Goal: Information Seeking & Learning: Find specific page/section

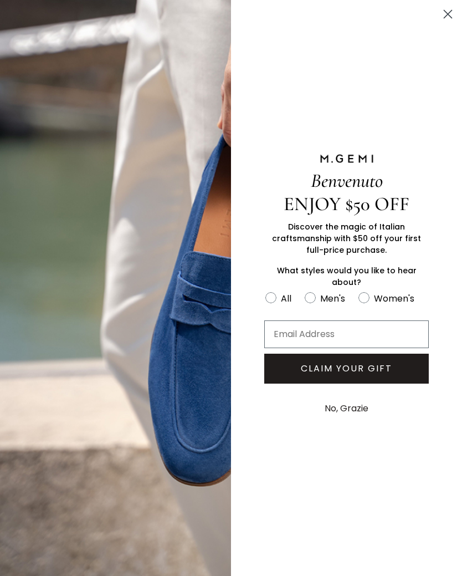
click at [450, 17] on circle "Close dialog" at bounding box center [448, 14] width 18 height 18
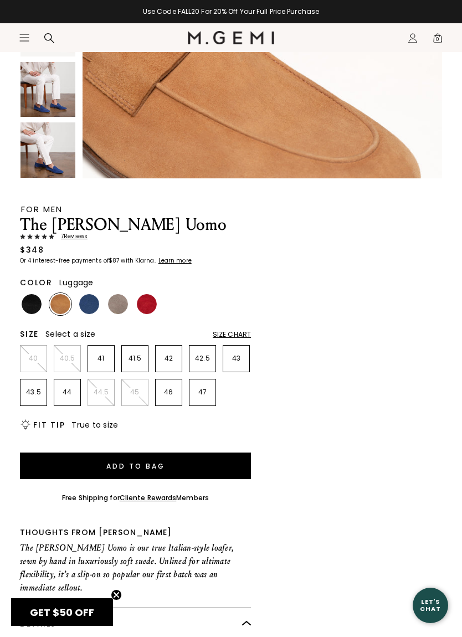
scroll to position [661, 0]
click at [95, 300] on img at bounding box center [89, 304] width 20 height 20
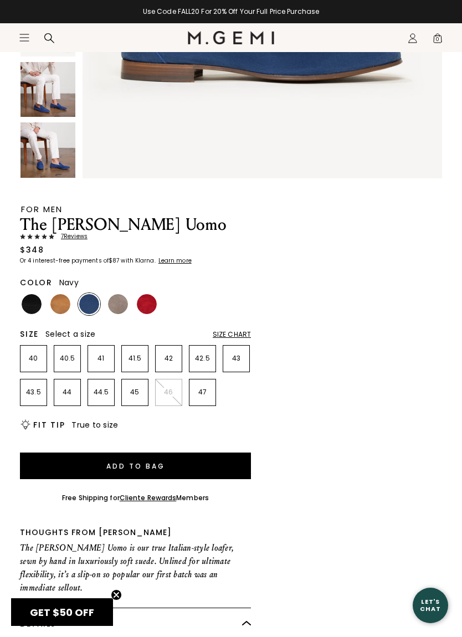
click at [34, 304] on img at bounding box center [32, 304] width 20 height 20
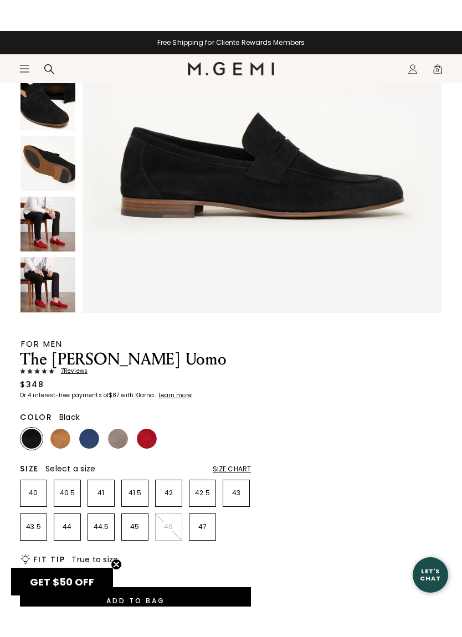
scroll to position [195, 0]
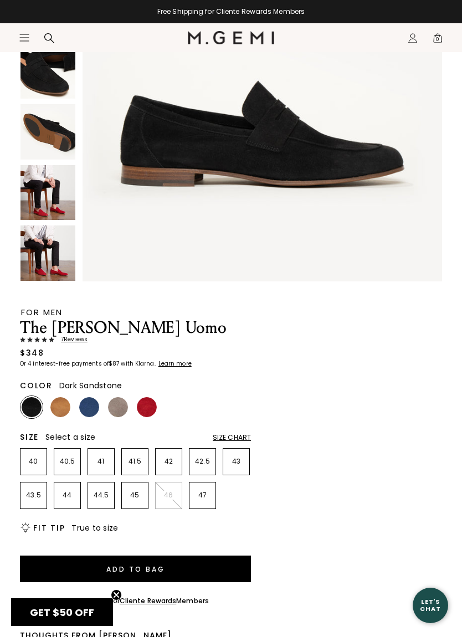
click at [123, 408] on img at bounding box center [118, 407] width 20 height 20
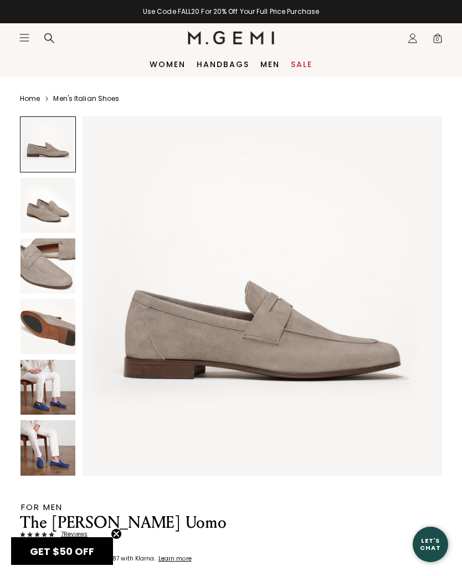
click at [49, 36] on icon at bounding box center [49, 38] width 11 height 11
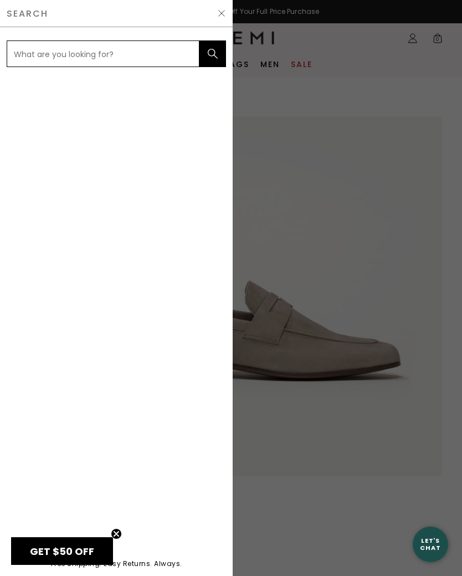
click at [79, 62] on input "text" at bounding box center [103, 53] width 193 height 27
type input "Emerald suade loafers"
click at [213, 54] on button "submit" at bounding box center [213, 53] width 27 height 27
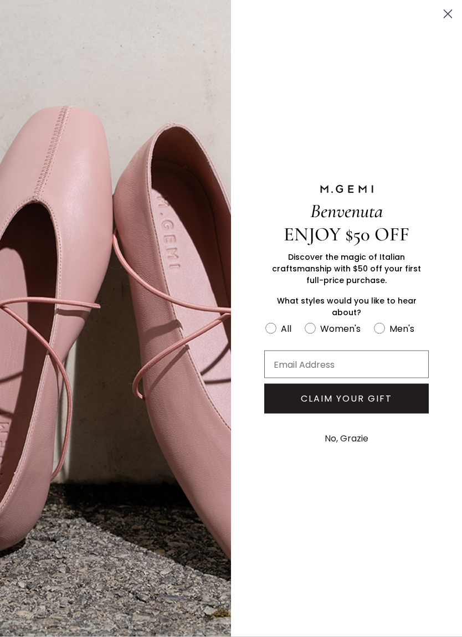
scroll to position [203, 0]
click at [365, 506] on div "Benvenuta ENJOY $50 OFF Discover the magic of Italian craftsmanship with $50 of…" at bounding box center [346, 318] width 231 height 637
click at [443, 17] on circle "Close dialog" at bounding box center [448, 14] width 18 height 18
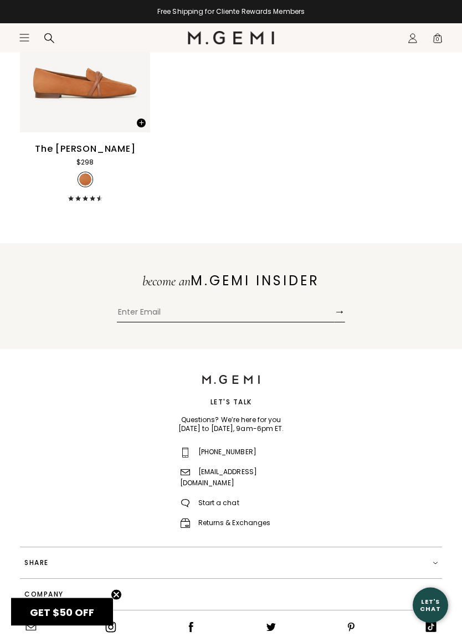
scroll to position [789, 0]
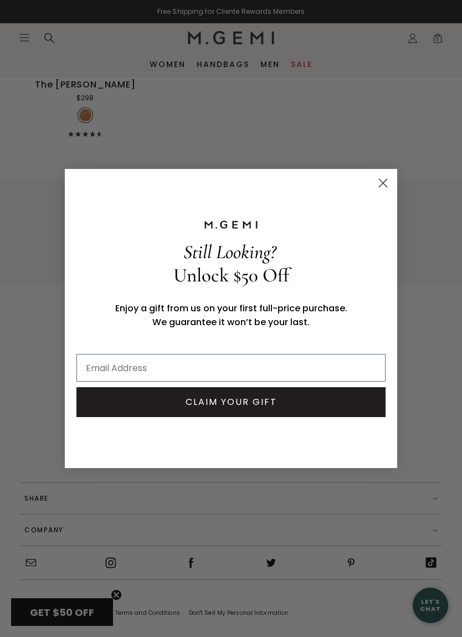
click at [391, 177] on circle "Close dialog" at bounding box center [383, 183] width 18 height 18
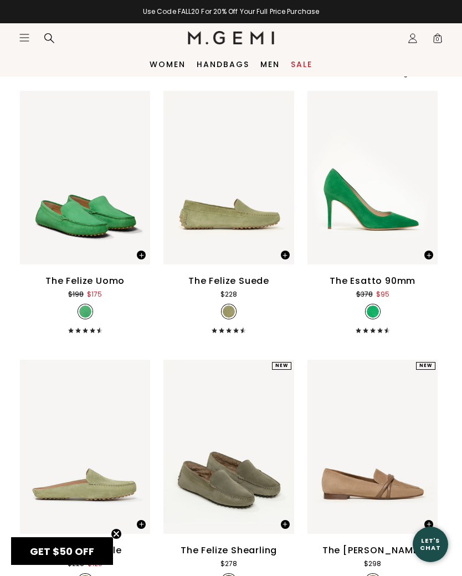
scroll to position [0, 0]
